Goal: Transaction & Acquisition: Obtain resource

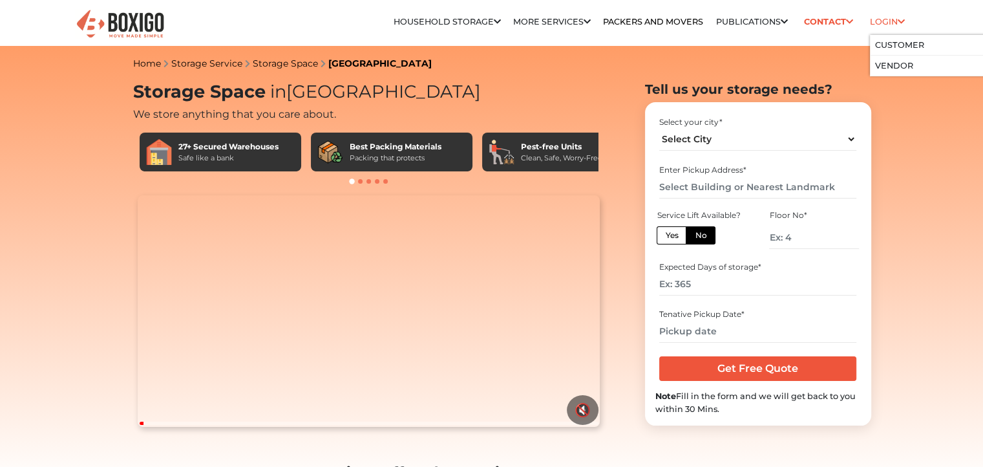
click at [889, 12] on li "Login Customer Vendor" at bounding box center [887, 22] width 35 height 26
click at [895, 45] on link "Customer" at bounding box center [899, 45] width 49 height 10
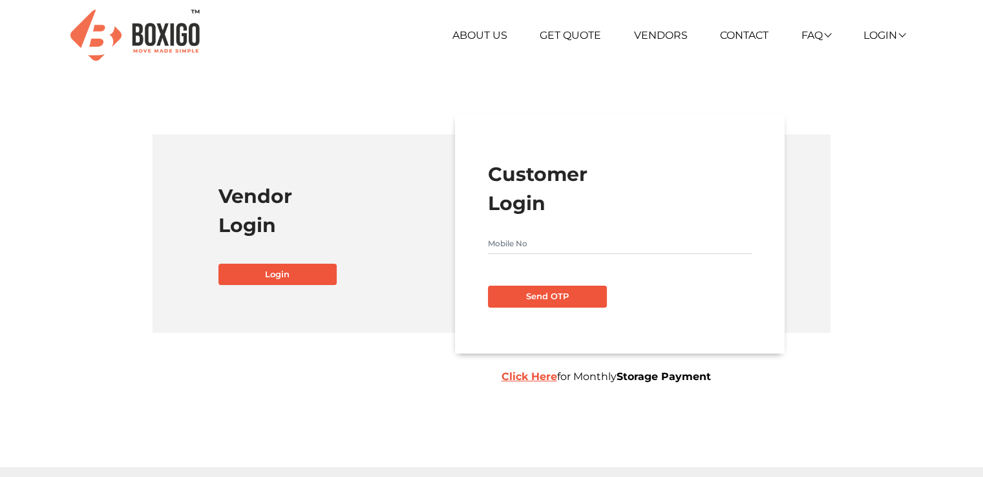
click at [592, 242] on input "text" at bounding box center [620, 243] width 264 height 21
type input "8951417887"
click at [571, 291] on button "Send OTP" at bounding box center [547, 297] width 119 height 22
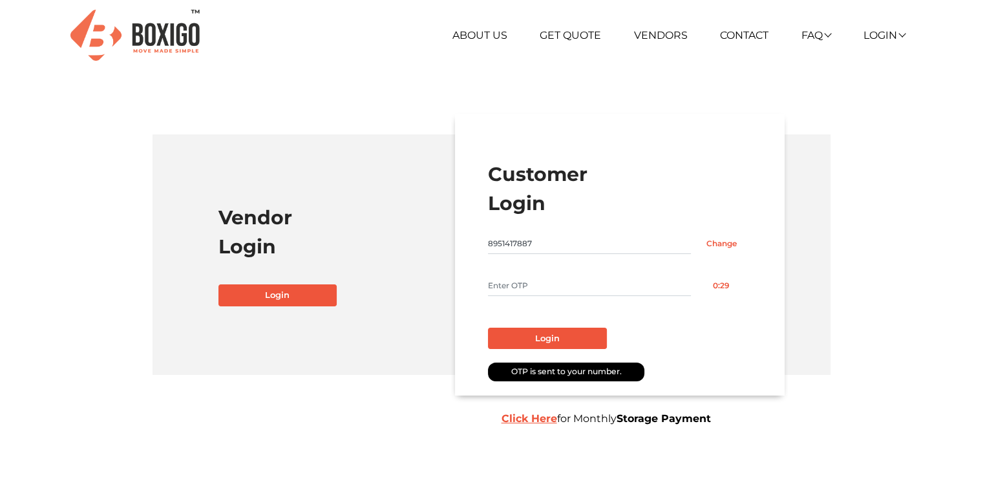
click at [597, 281] on input "text" at bounding box center [589, 285] width 203 height 21
click at [616, 279] on input "text" at bounding box center [589, 285] width 203 height 21
type input "9935"
click at [588, 335] on button "Login" at bounding box center [547, 339] width 119 height 22
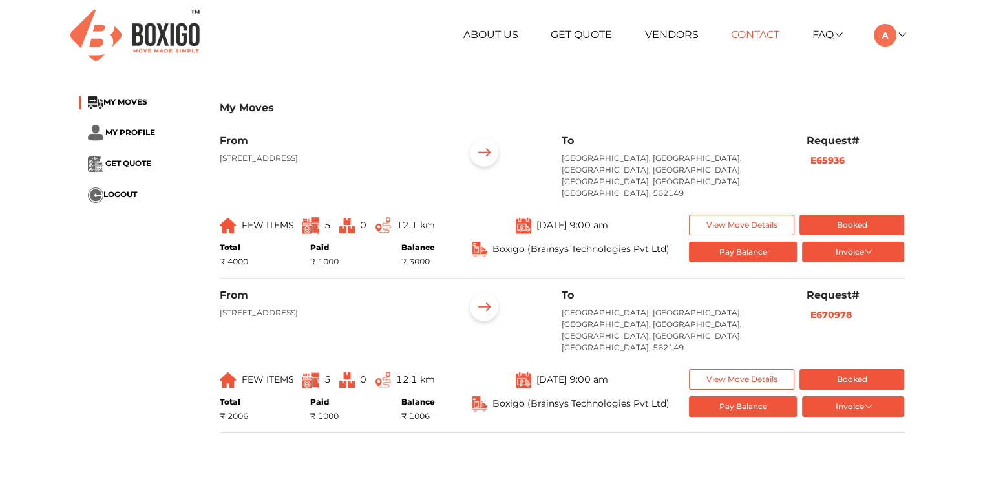
click at [769, 39] on link "Contact" at bounding box center [755, 34] width 48 height 12
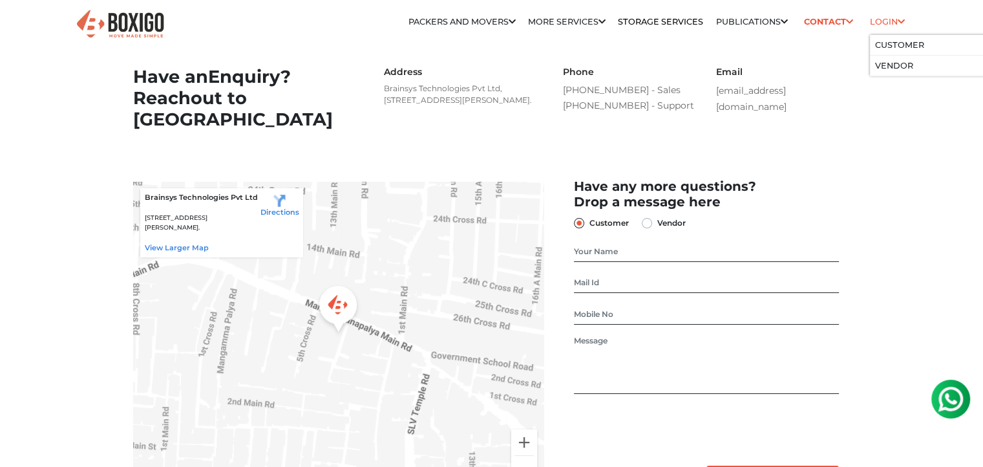
click at [875, 25] on link "Login" at bounding box center [887, 22] width 35 height 10
click at [886, 42] on link "Customer" at bounding box center [899, 45] width 49 height 10
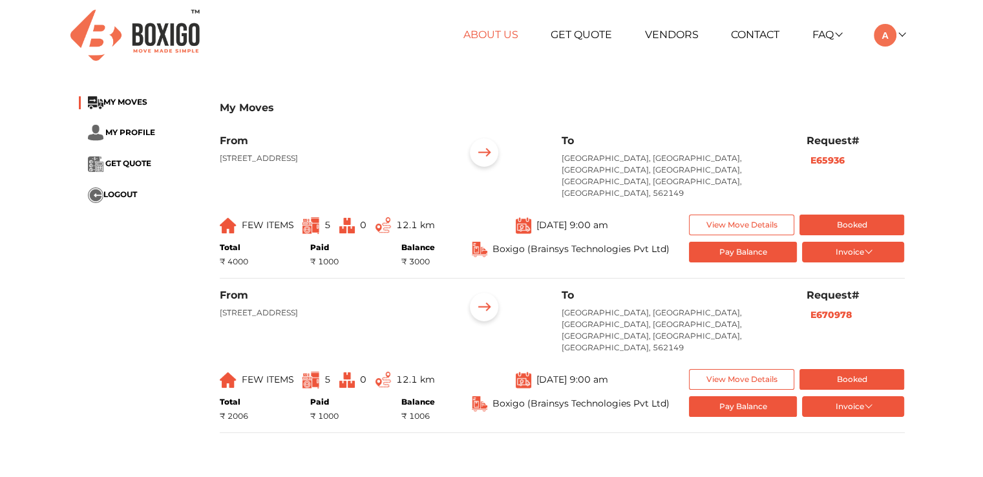
click at [488, 39] on link "About Us" at bounding box center [490, 34] width 55 height 12
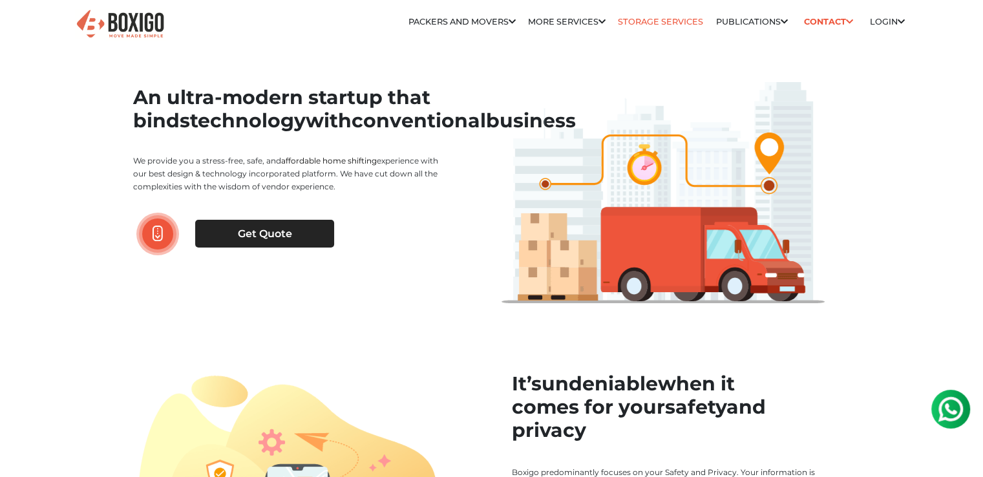
click at [662, 19] on link "Storage Services" at bounding box center [660, 22] width 85 height 10
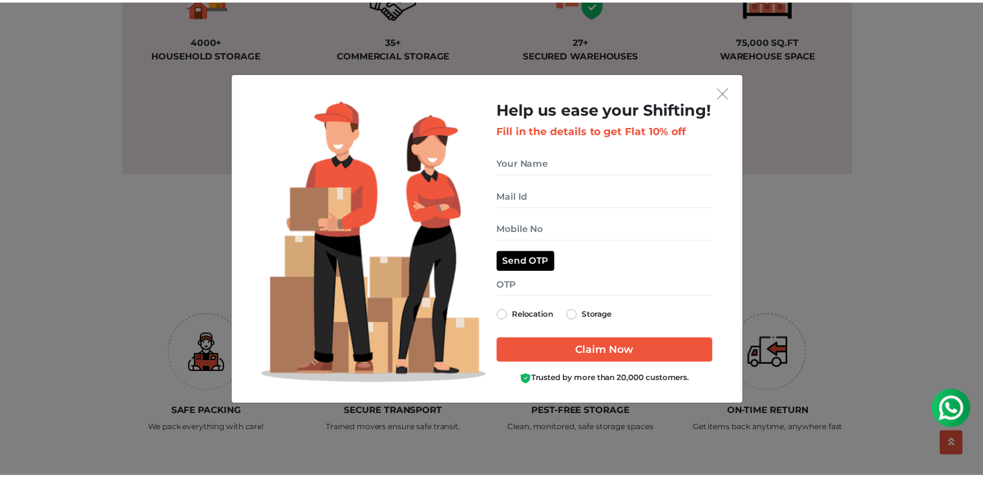
scroll to position [1164, 0]
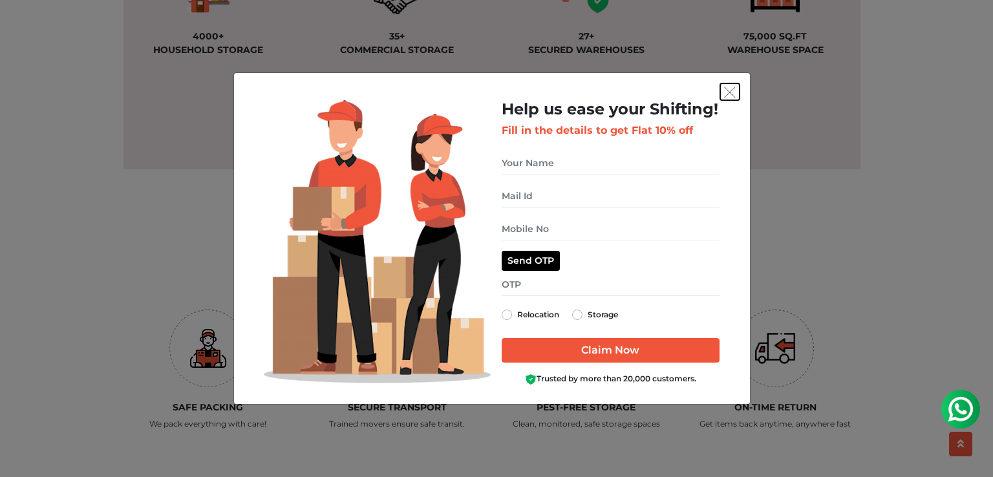
click at [731, 97] on img "get free quote dialog" at bounding box center [730, 93] width 12 height 12
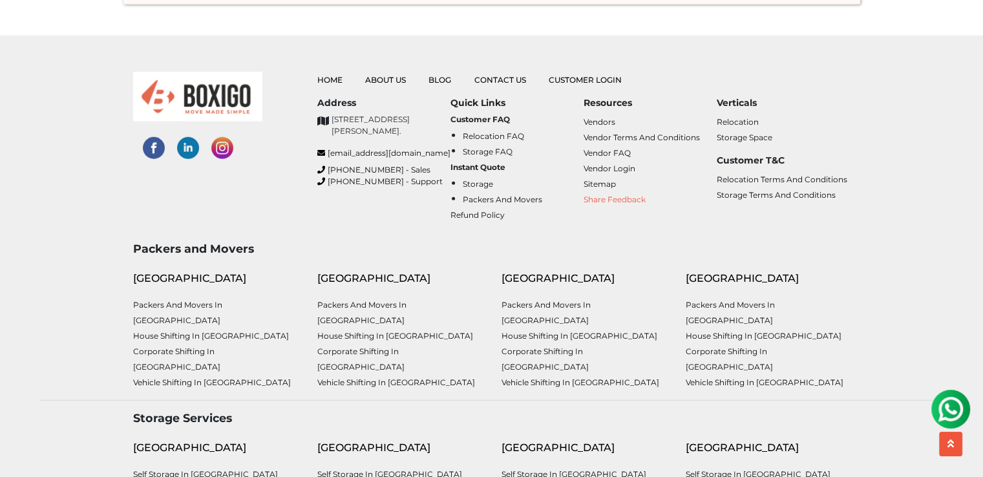
scroll to position [3814, 0]
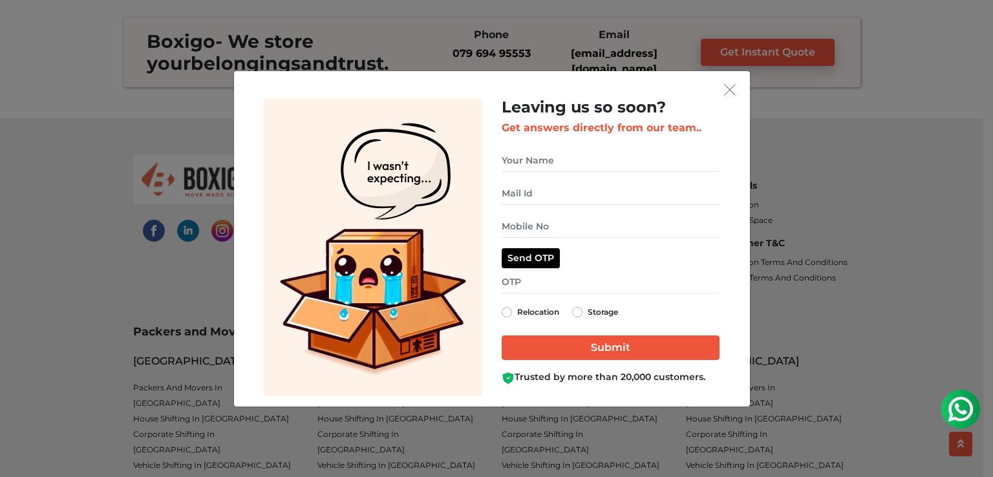
click at [810, 252] on div "Leaving us so soon? Get answers directly from our team.. Relocation Storage" at bounding box center [496, 238] width 993 height 477
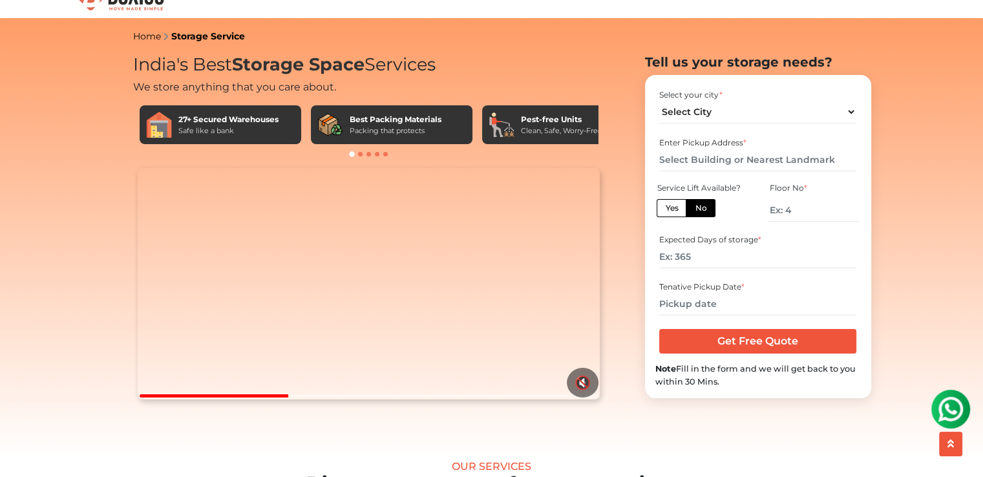
scroll to position [0, 0]
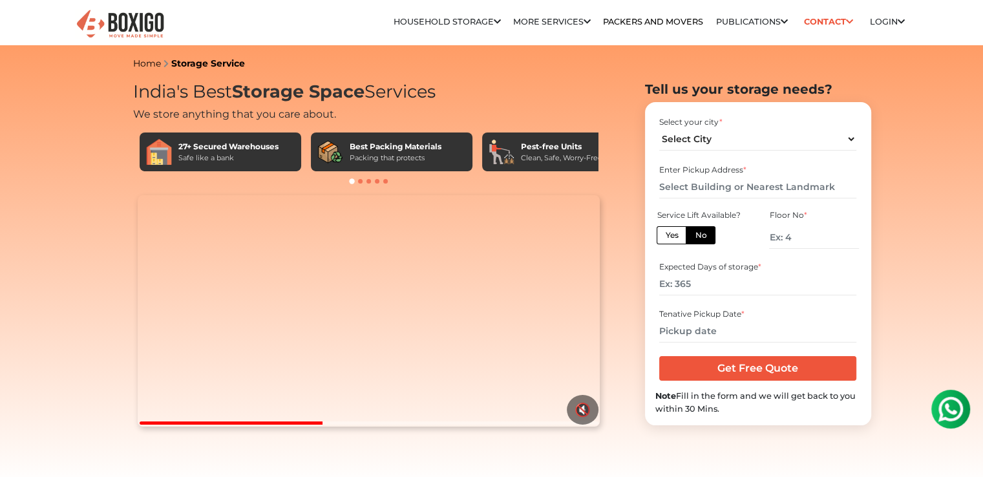
click at [960, 418] on img at bounding box center [951, 409] width 26 height 26
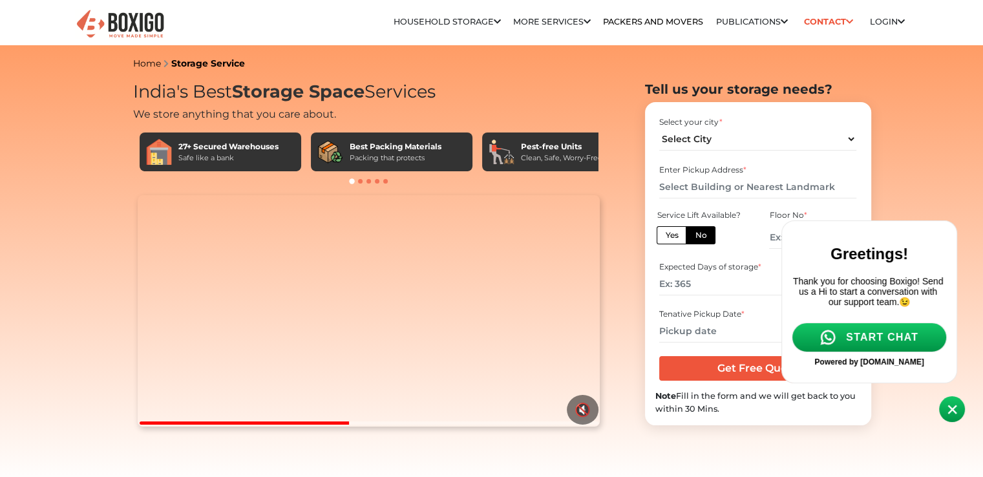
click at [869, 343] on span "START CHAT" at bounding box center [882, 338] width 72 height 12
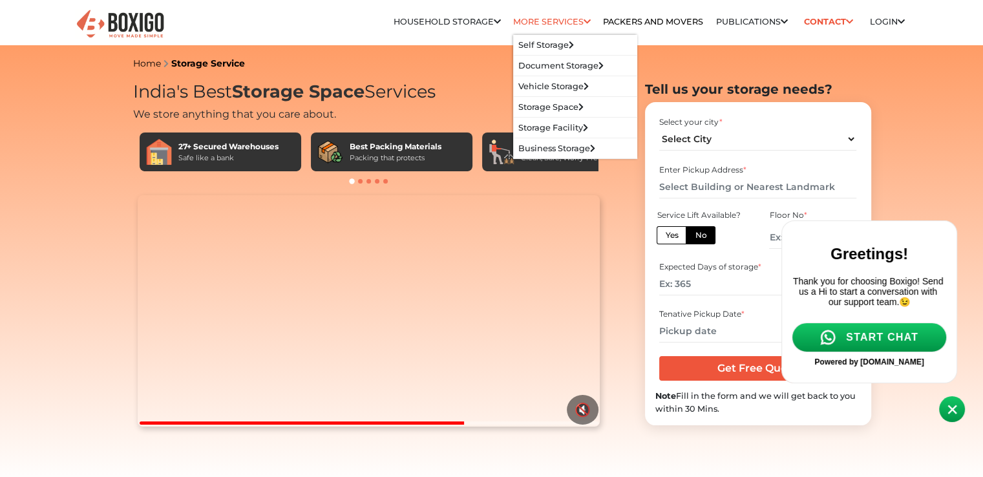
click at [549, 27] on li "More services Self Storage Self Storage in bangalore Self Storage in Hyderabad …" at bounding box center [552, 22] width 78 height 26
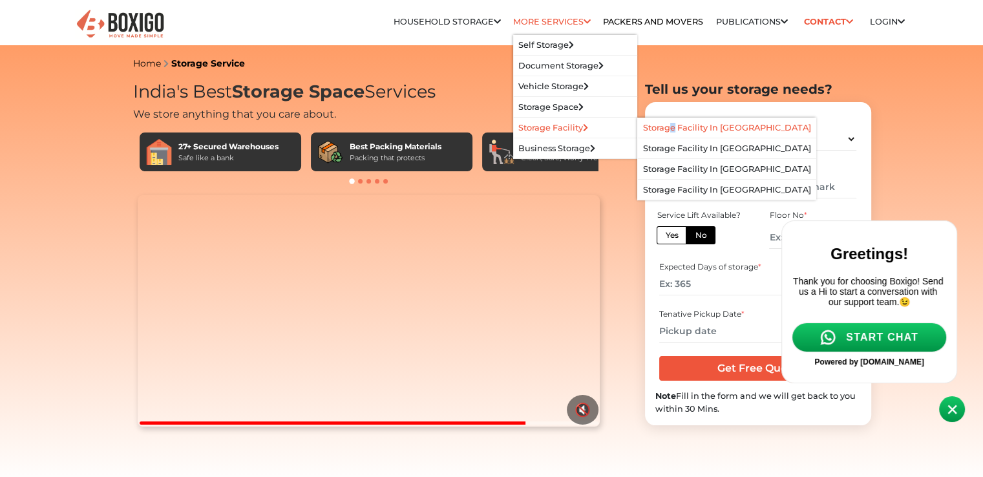
click at [659, 138] on li "Storage Facility in bangalore" at bounding box center [727, 128] width 178 height 21
click at [660, 129] on link "Storage Facility in bangalore" at bounding box center [727, 128] width 168 height 10
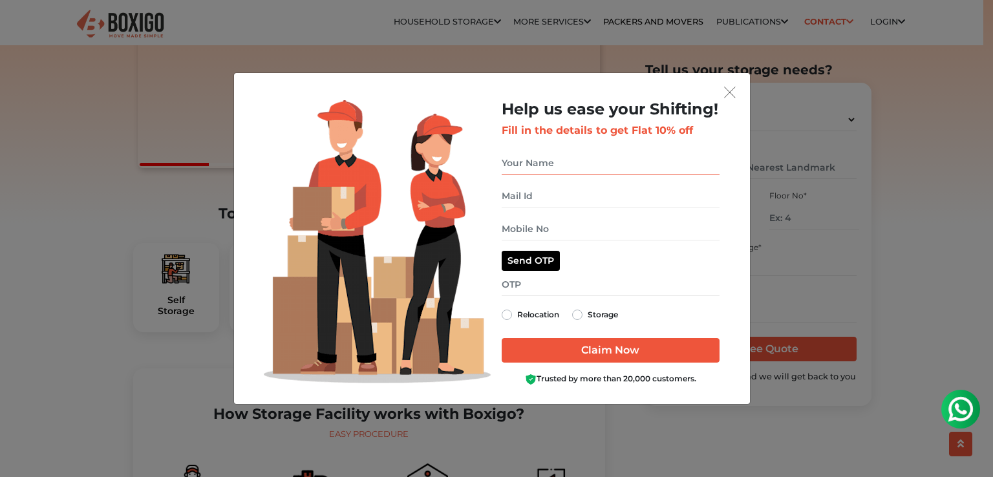
click at [564, 160] on input "get free quote dialog" at bounding box center [611, 163] width 218 height 23
type input "ARUN G"
type input "arunwashington@gmail.com"
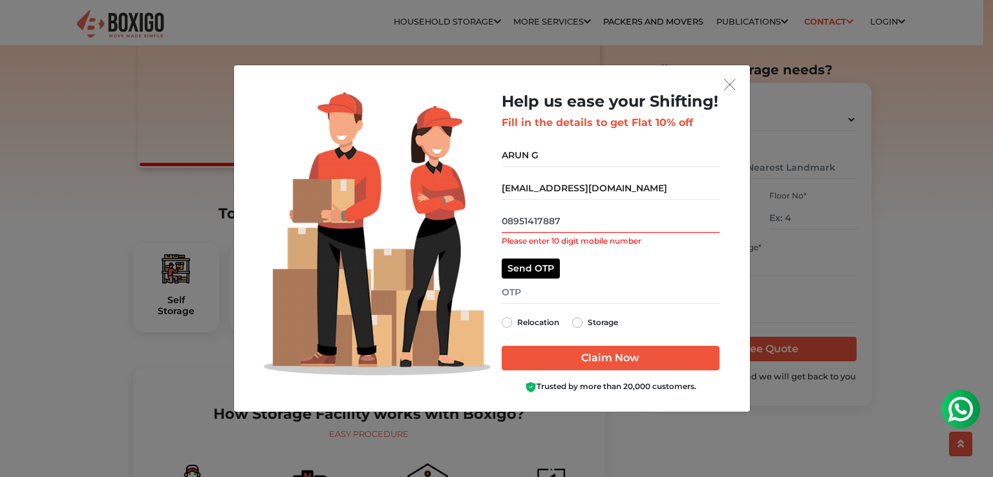
click at [505, 226] on input "08951417887" at bounding box center [611, 221] width 218 height 23
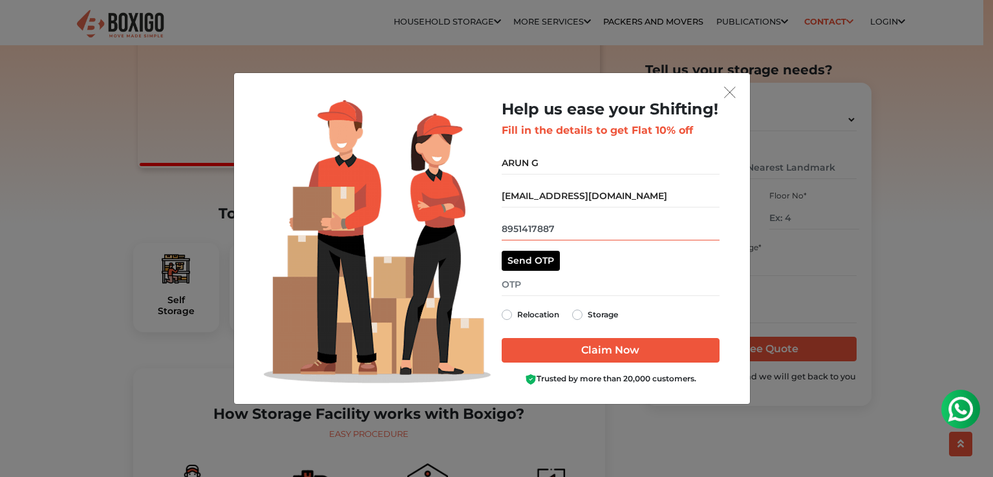
type input "8951417887"
click at [543, 263] on button "Send OTP" at bounding box center [531, 261] width 58 height 20
click at [597, 288] on input "get free quote dialog" at bounding box center [611, 284] width 218 height 23
type input "1715"
click at [588, 316] on label "Storage" at bounding box center [603, 315] width 30 height 16
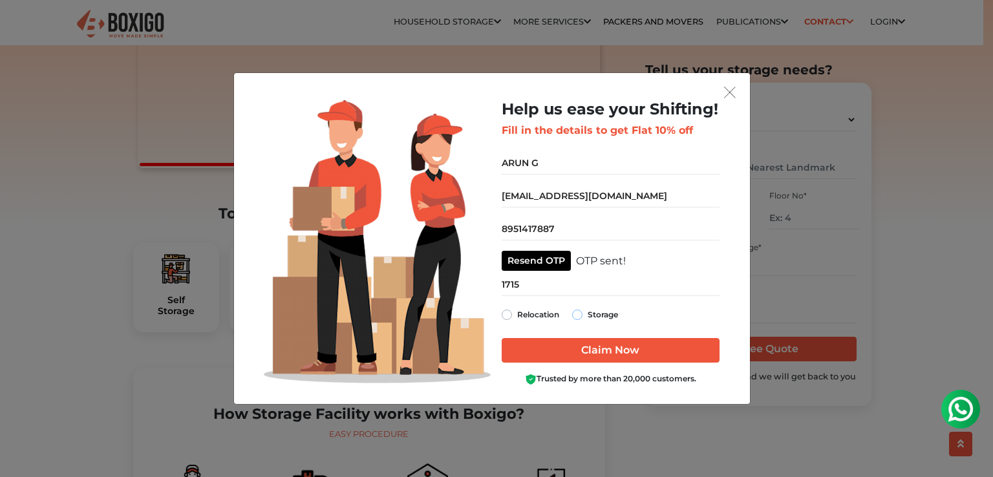
click at [575, 316] on input "Storage" at bounding box center [577, 313] width 10 height 13
radio input "true"
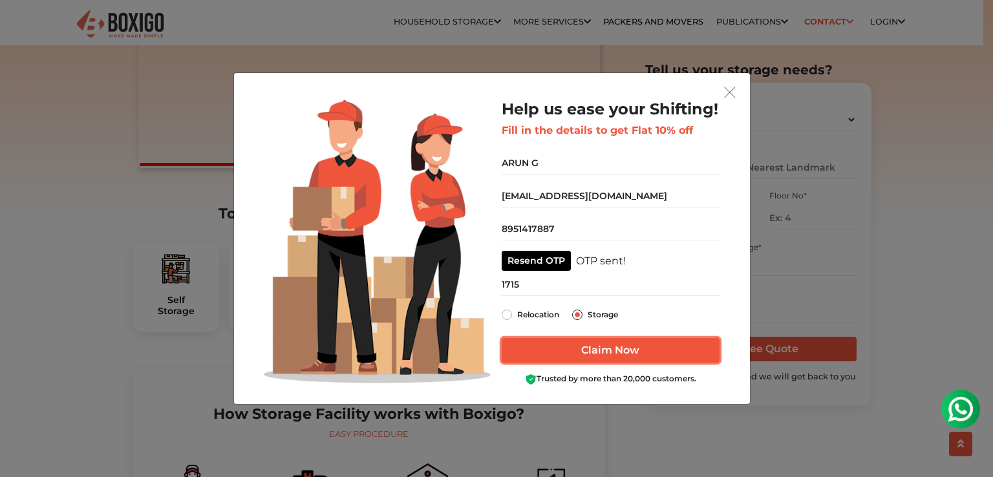
click at [608, 361] on input "Claim Now" at bounding box center [611, 350] width 218 height 25
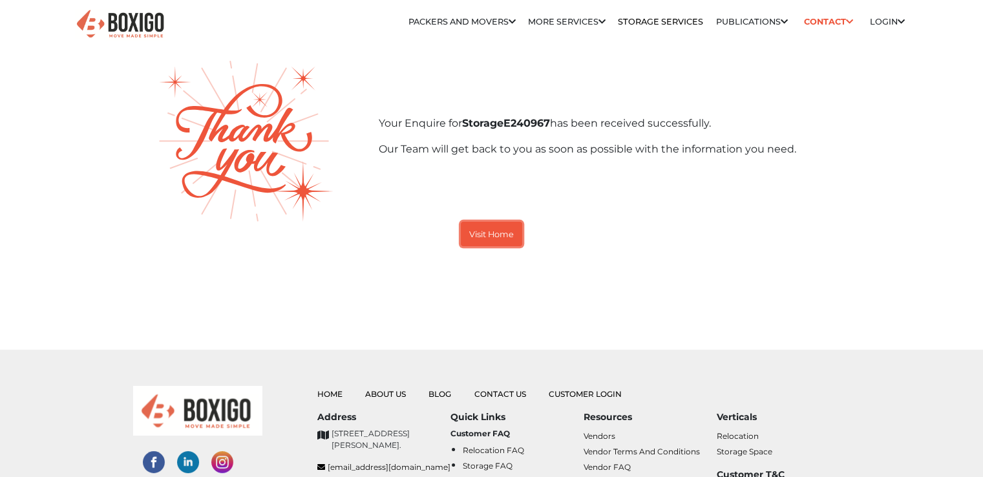
click at [489, 236] on small "Visit Home" at bounding box center [491, 234] width 45 height 10
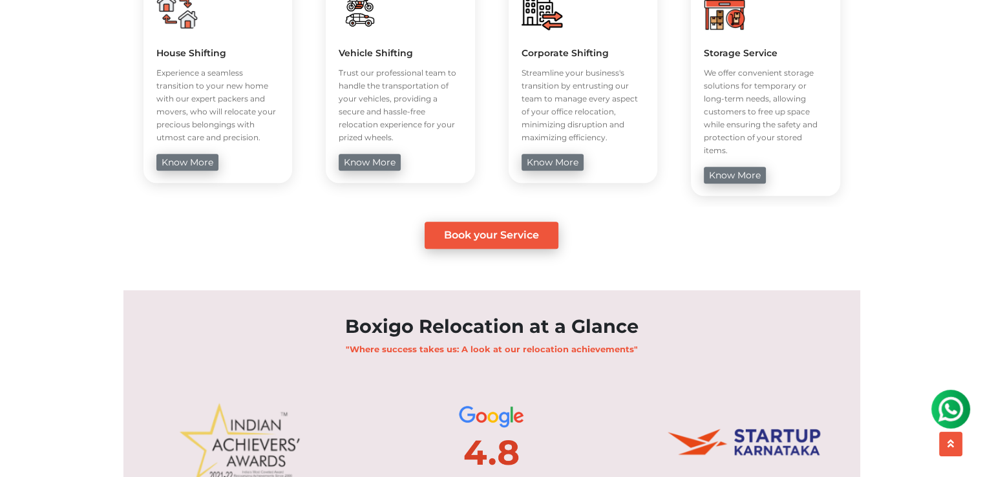
scroll to position [388, 0]
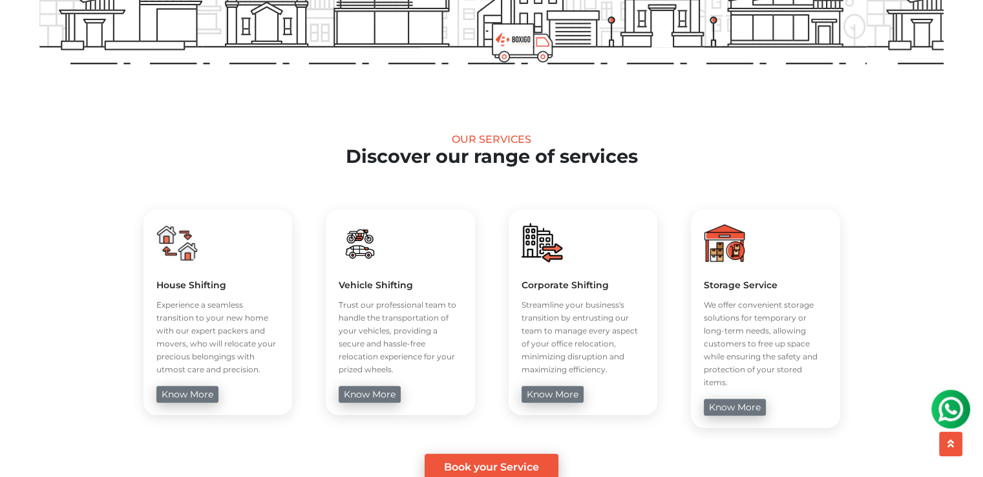
click at [522, 454] on link "Book your Service" at bounding box center [492, 467] width 134 height 27
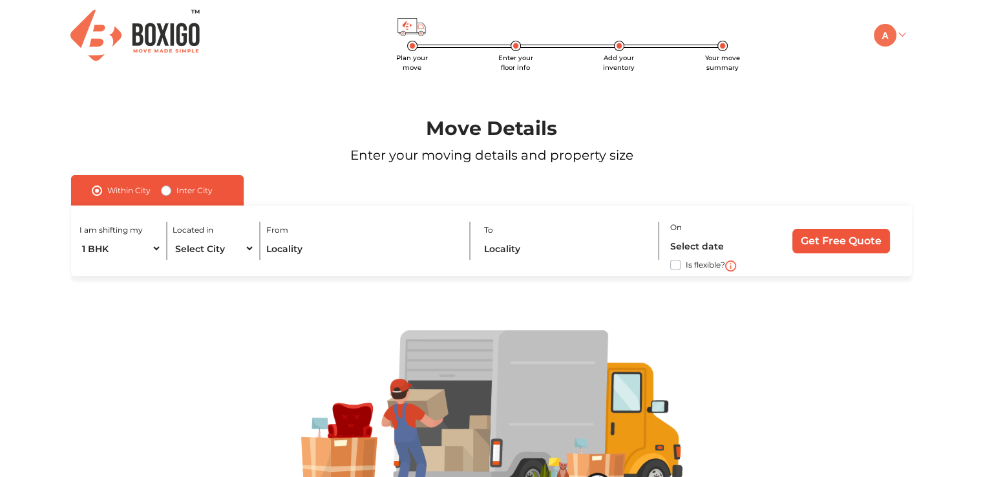
click at [886, 31] on img at bounding box center [885, 35] width 23 height 23
click at [939, 52] on link "My Moves" at bounding box center [925, 54] width 103 height 24
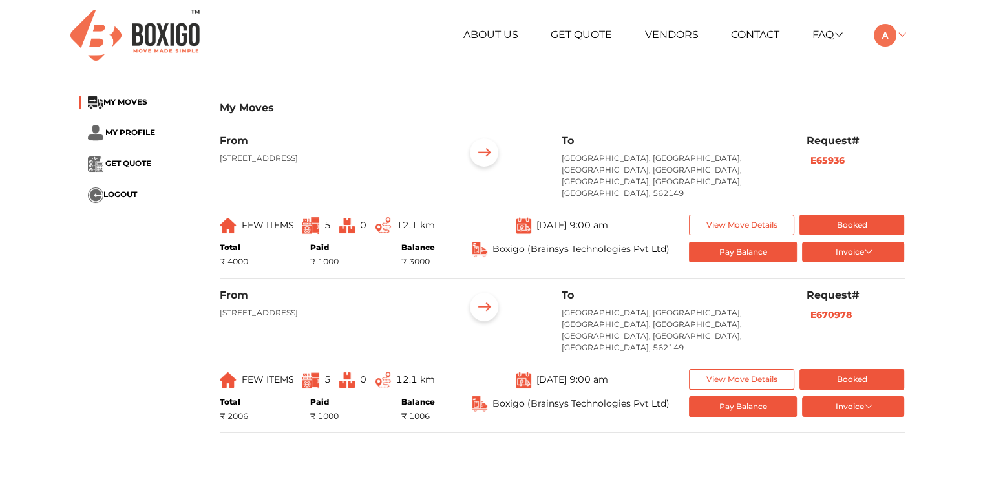
click at [893, 36] on img at bounding box center [885, 35] width 23 height 23
click at [892, 36] on img at bounding box center [885, 35] width 23 height 23
click at [769, 39] on link "Contact" at bounding box center [755, 34] width 48 height 12
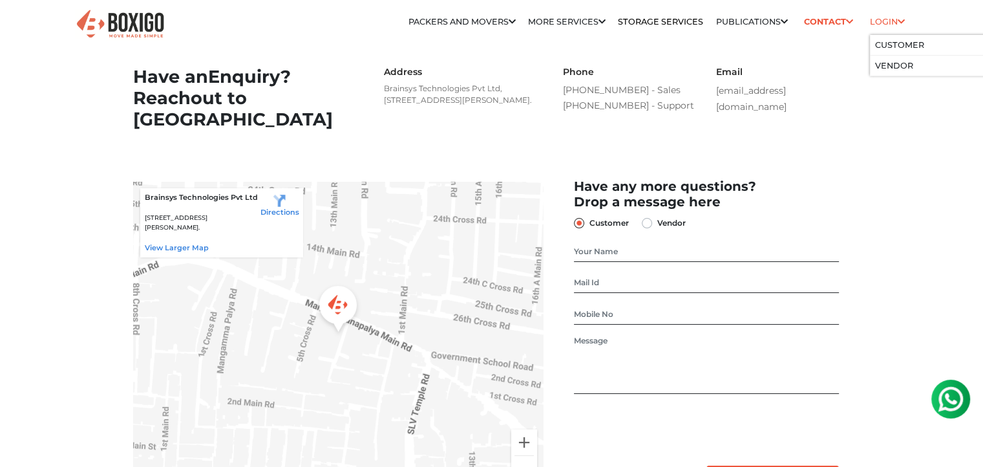
click at [898, 25] on icon at bounding box center [901, 22] width 7 height 8
click at [893, 40] on link "Customer" at bounding box center [899, 45] width 49 height 10
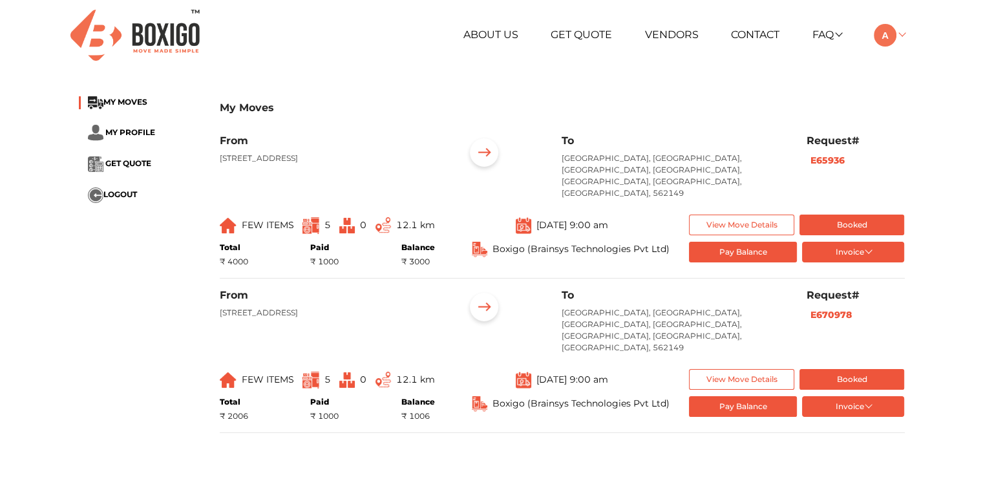
click at [898, 32] on link at bounding box center [889, 34] width 30 height 12
click at [926, 118] on button "LOGOUT" at bounding box center [925, 126] width 103 height 24
